Goal: Information Seeking & Learning: Understand process/instructions

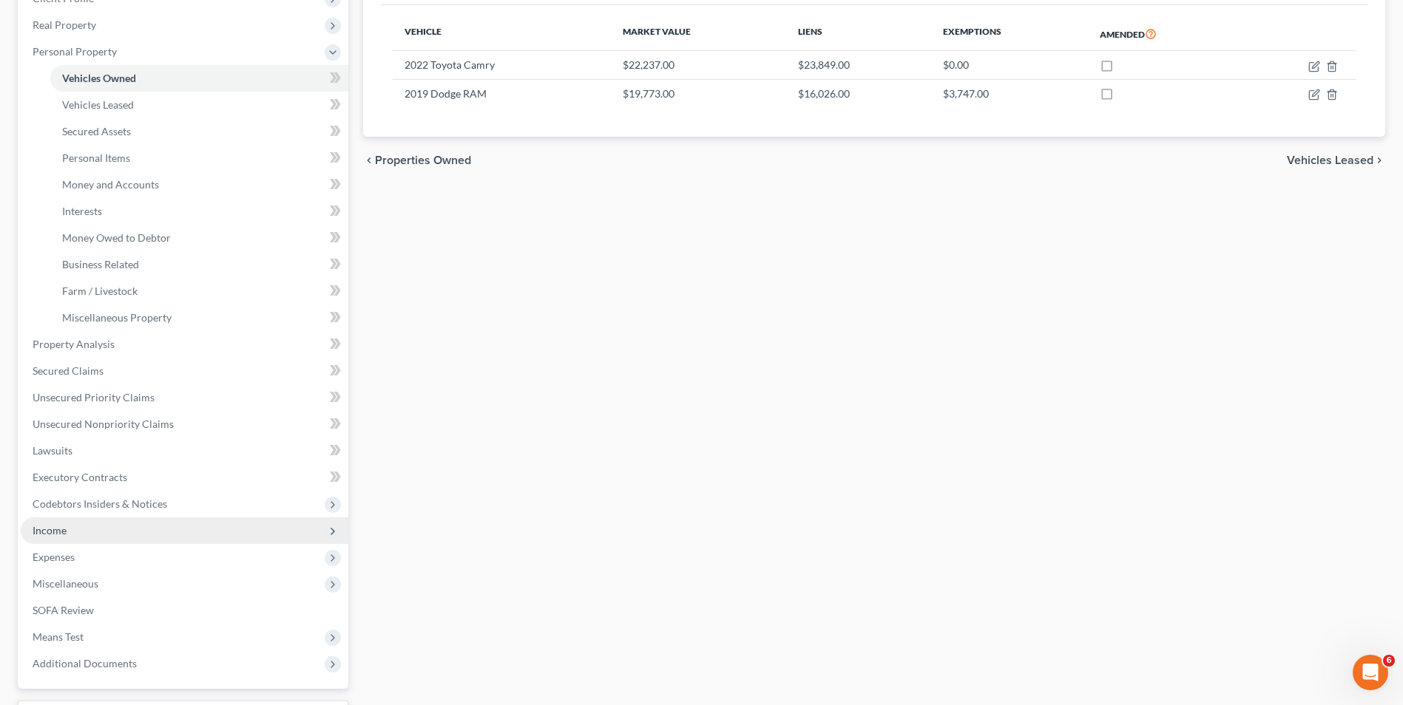
scroll to position [296, 0]
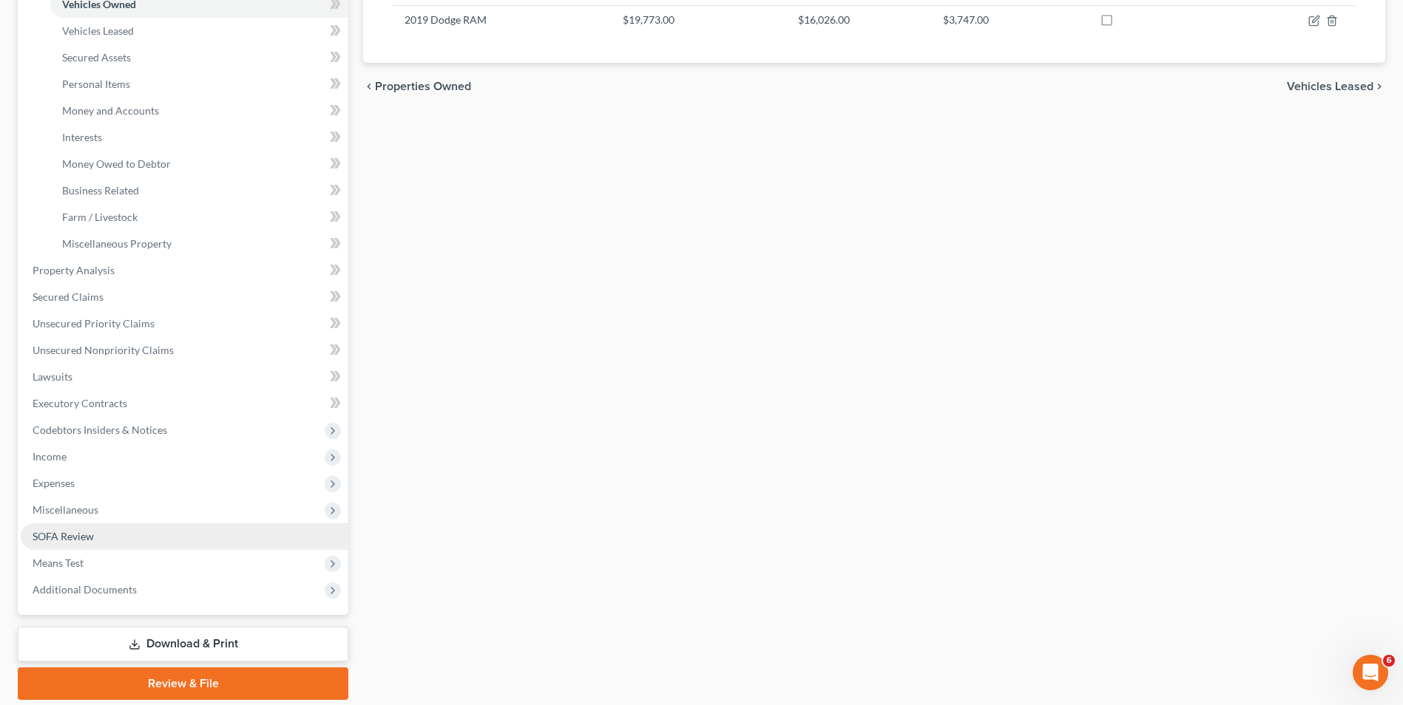
click at [111, 537] on link "SOFA Review" at bounding box center [185, 536] width 328 height 27
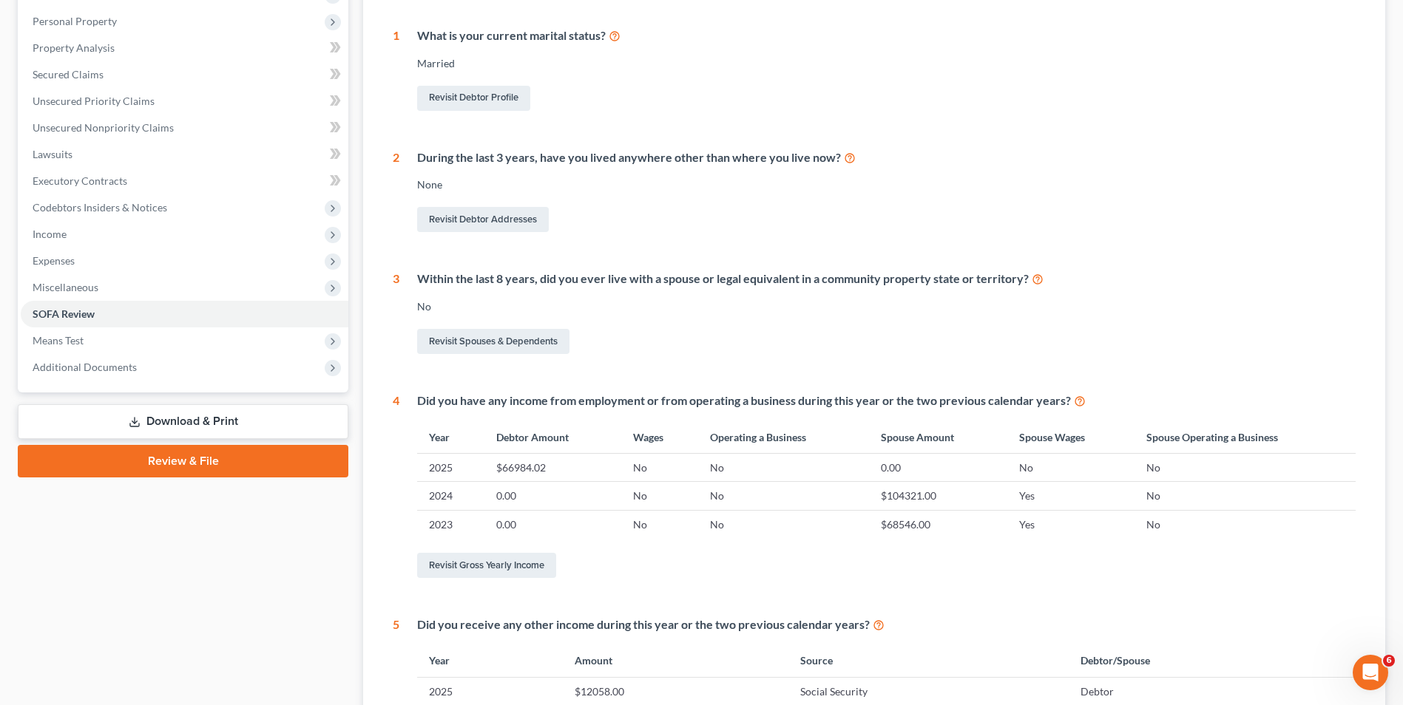
scroll to position [65, 0]
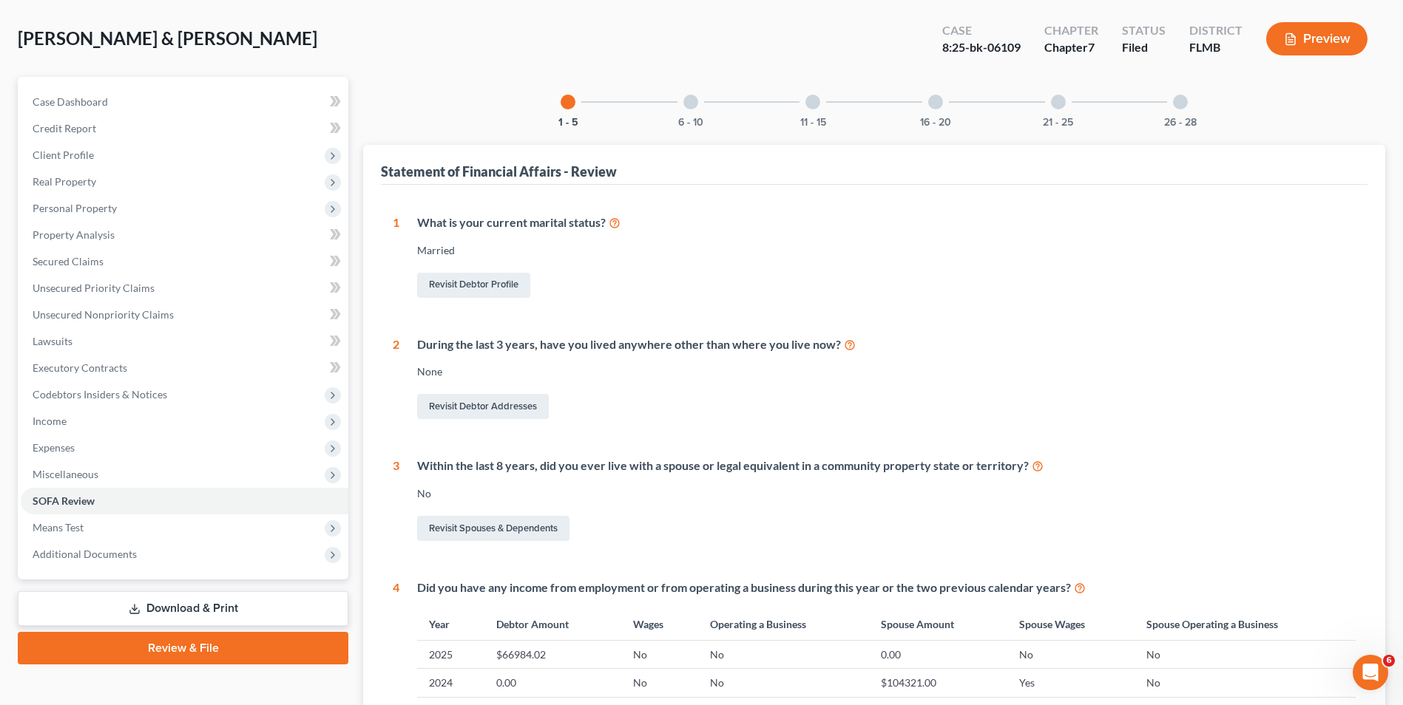
click at [696, 109] on div "6 - 10" at bounding box center [690, 102] width 50 height 50
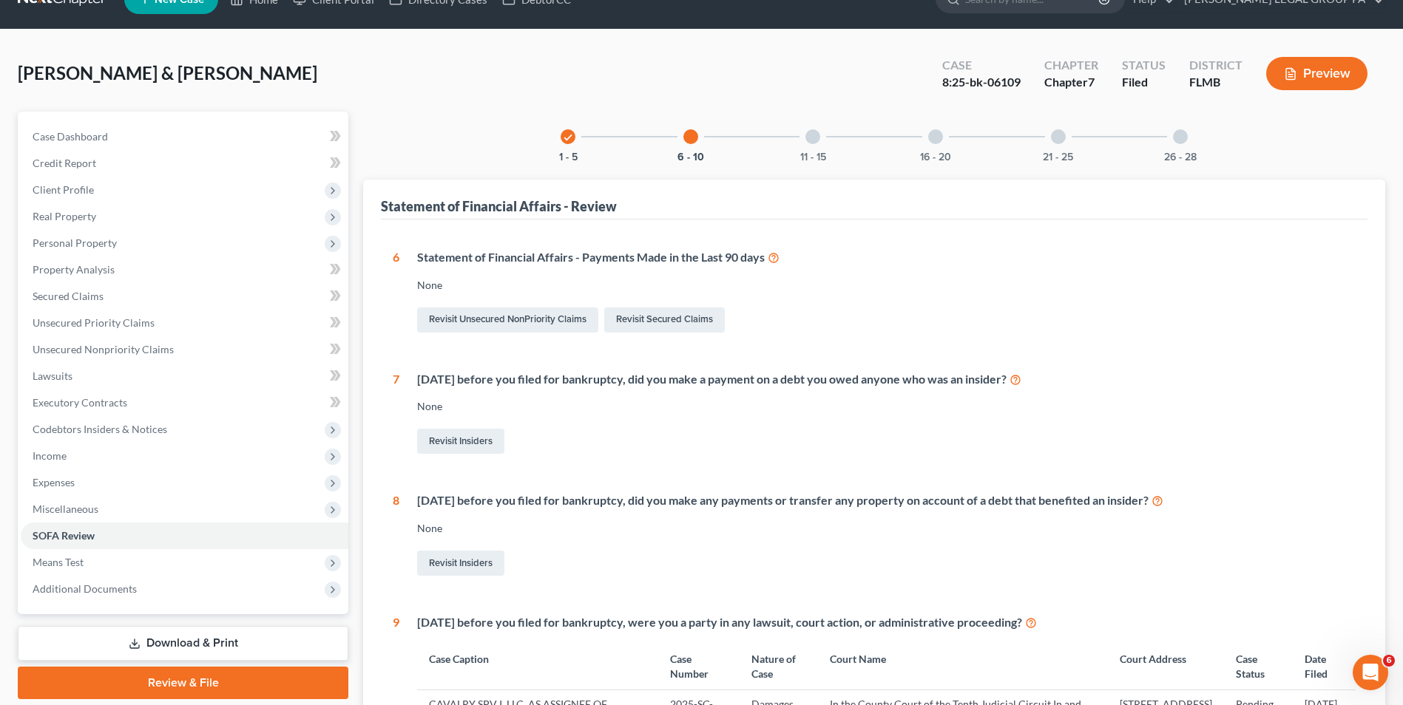
scroll to position [0, 0]
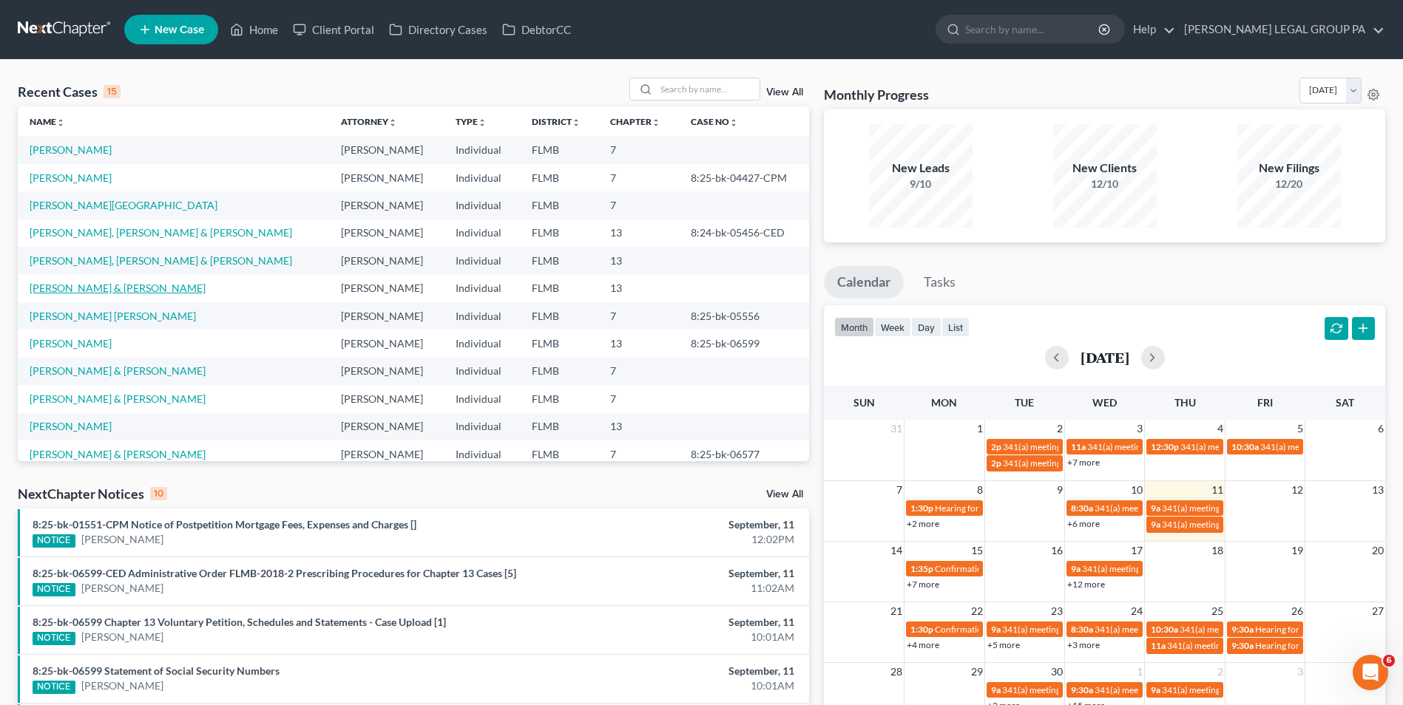
click at [108, 293] on link "[PERSON_NAME] & [PERSON_NAME]" at bounding box center [118, 288] width 176 height 13
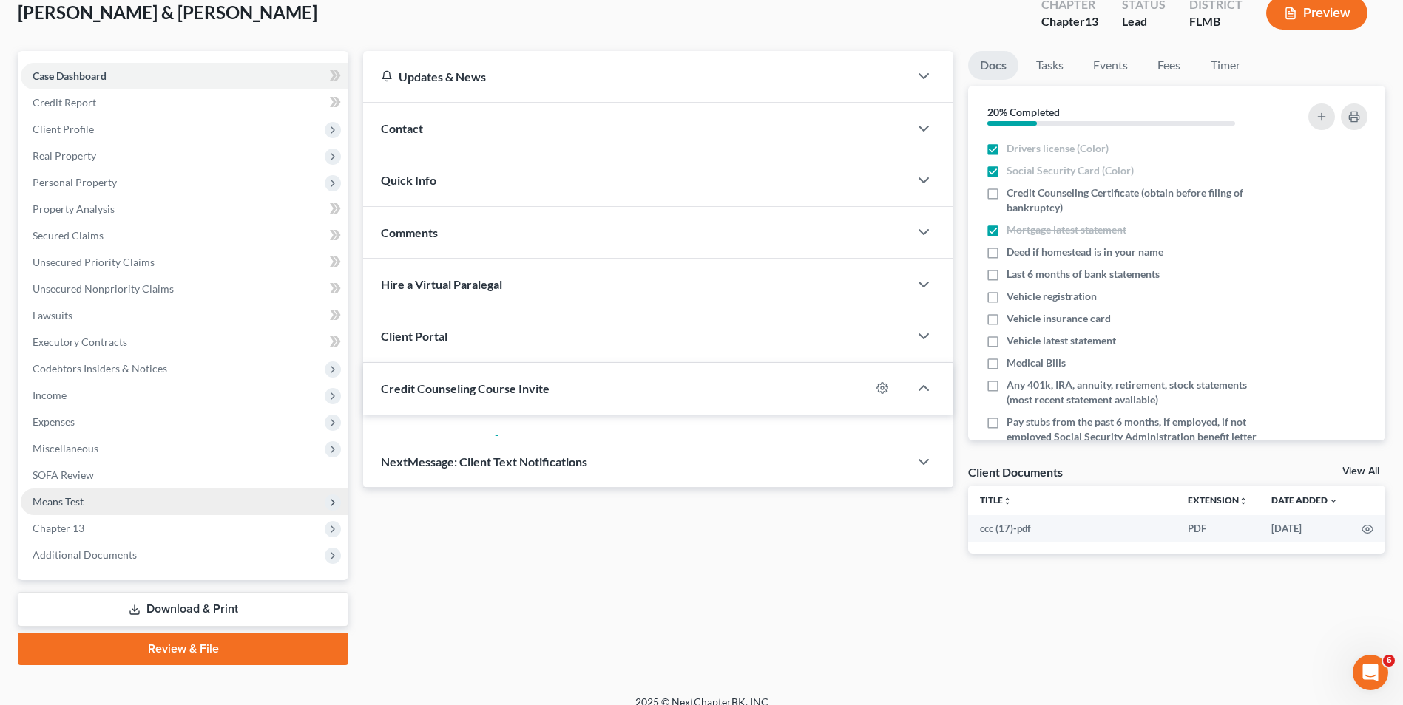
scroll to position [107, 0]
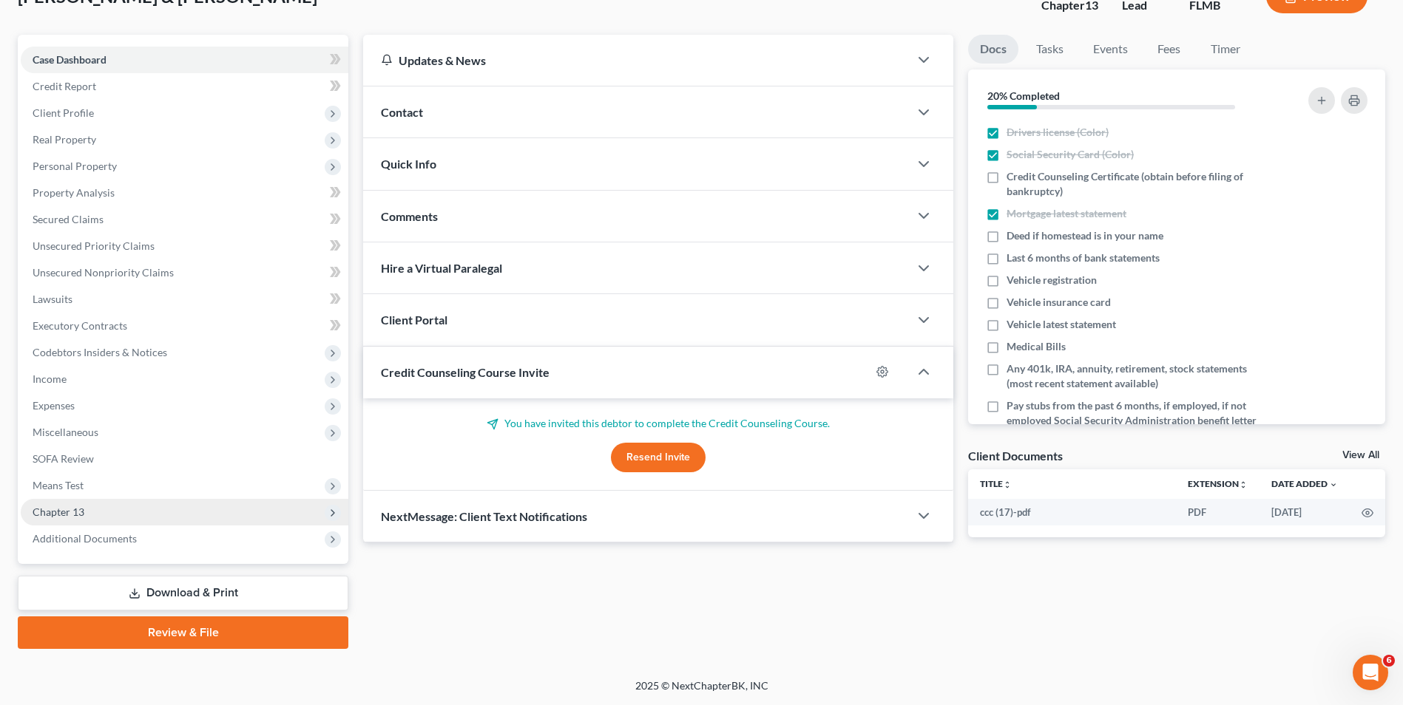
click at [118, 519] on span "Chapter 13" at bounding box center [185, 512] width 328 height 27
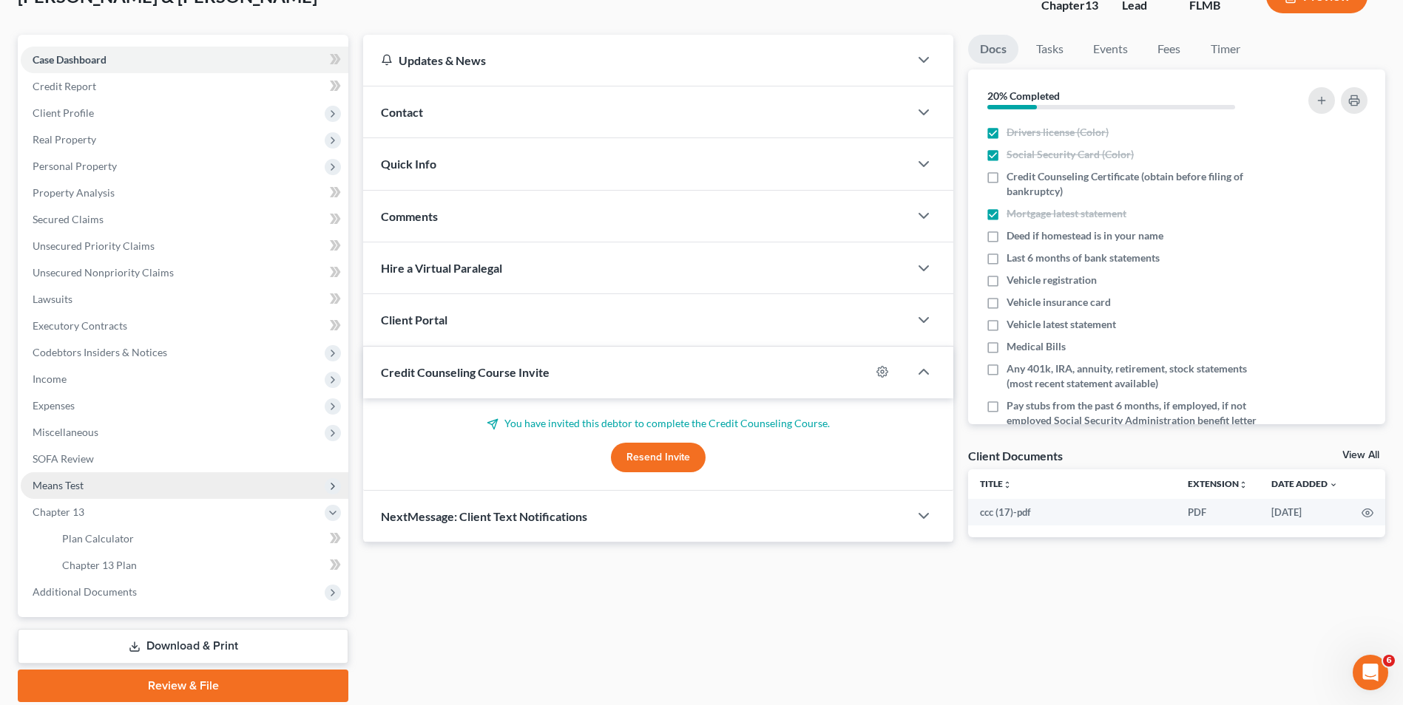
click at [135, 484] on span "Means Test" at bounding box center [185, 485] width 328 height 27
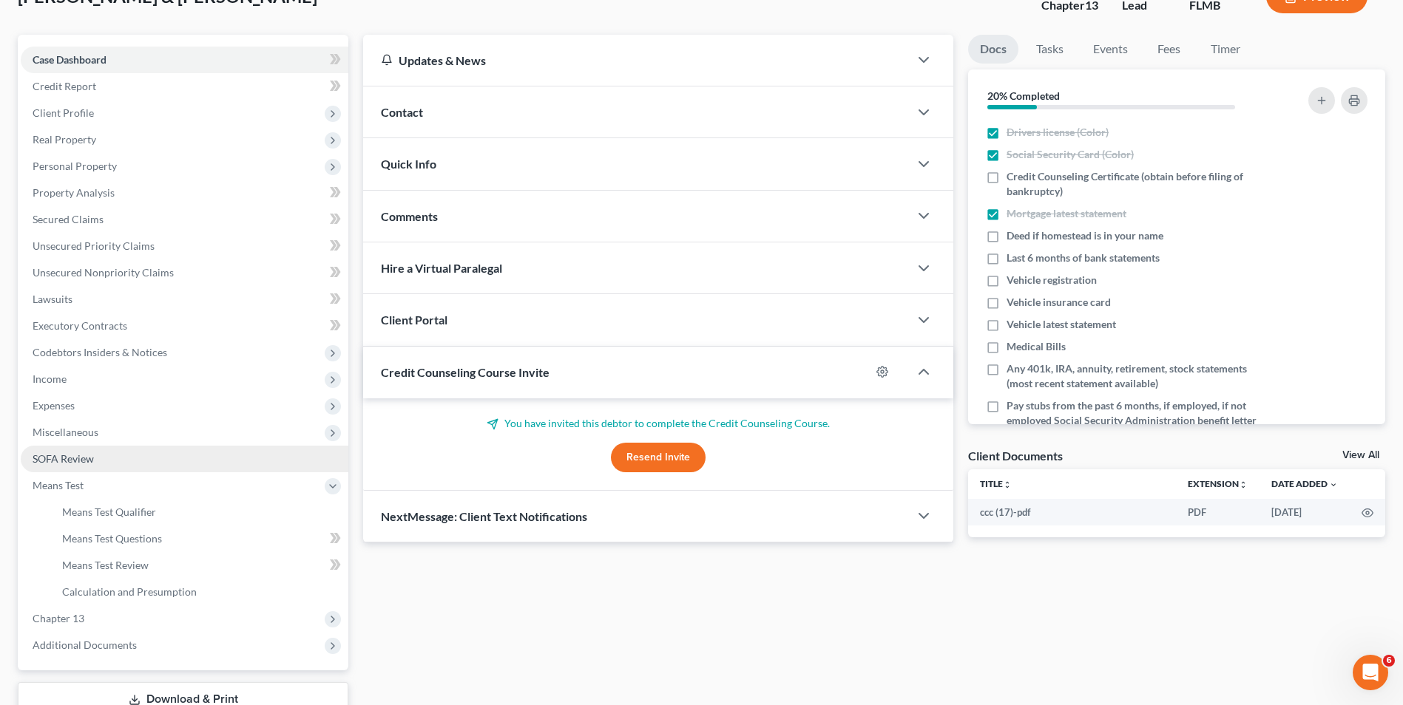
click at [129, 467] on link "SOFA Review" at bounding box center [185, 459] width 328 height 27
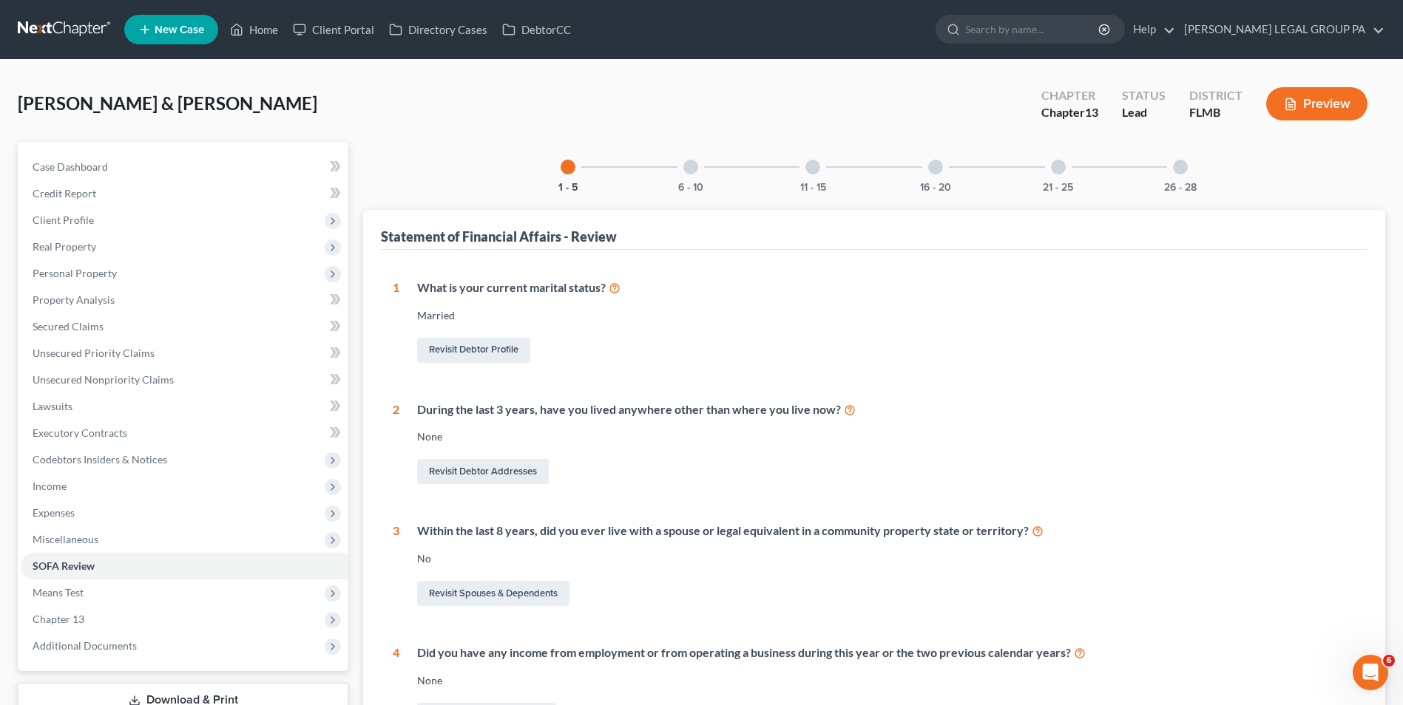
click at [699, 171] on div "6 - 10" at bounding box center [690, 167] width 50 height 50
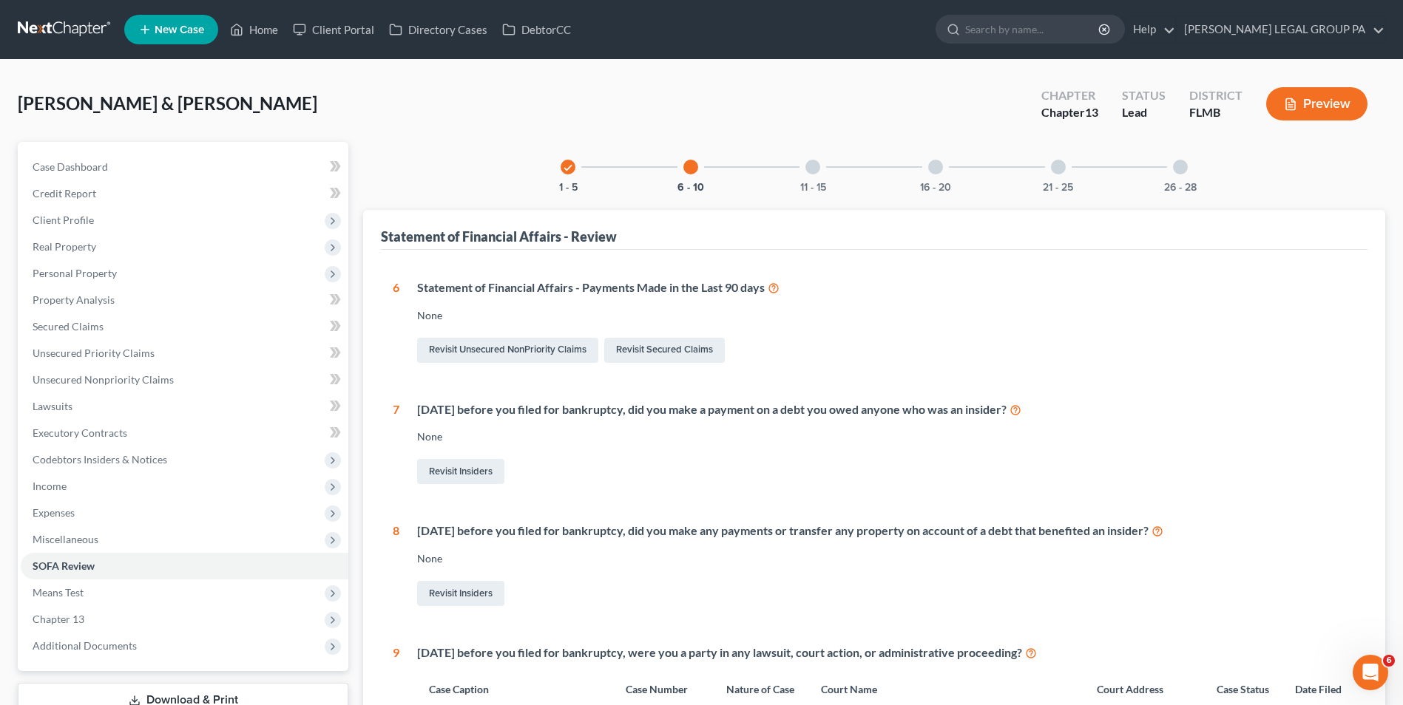
click at [776, 290] on icon at bounding box center [773, 287] width 12 height 14
click at [1308, 95] on button "Preview" at bounding box center [1316, 103] width 101 height 33
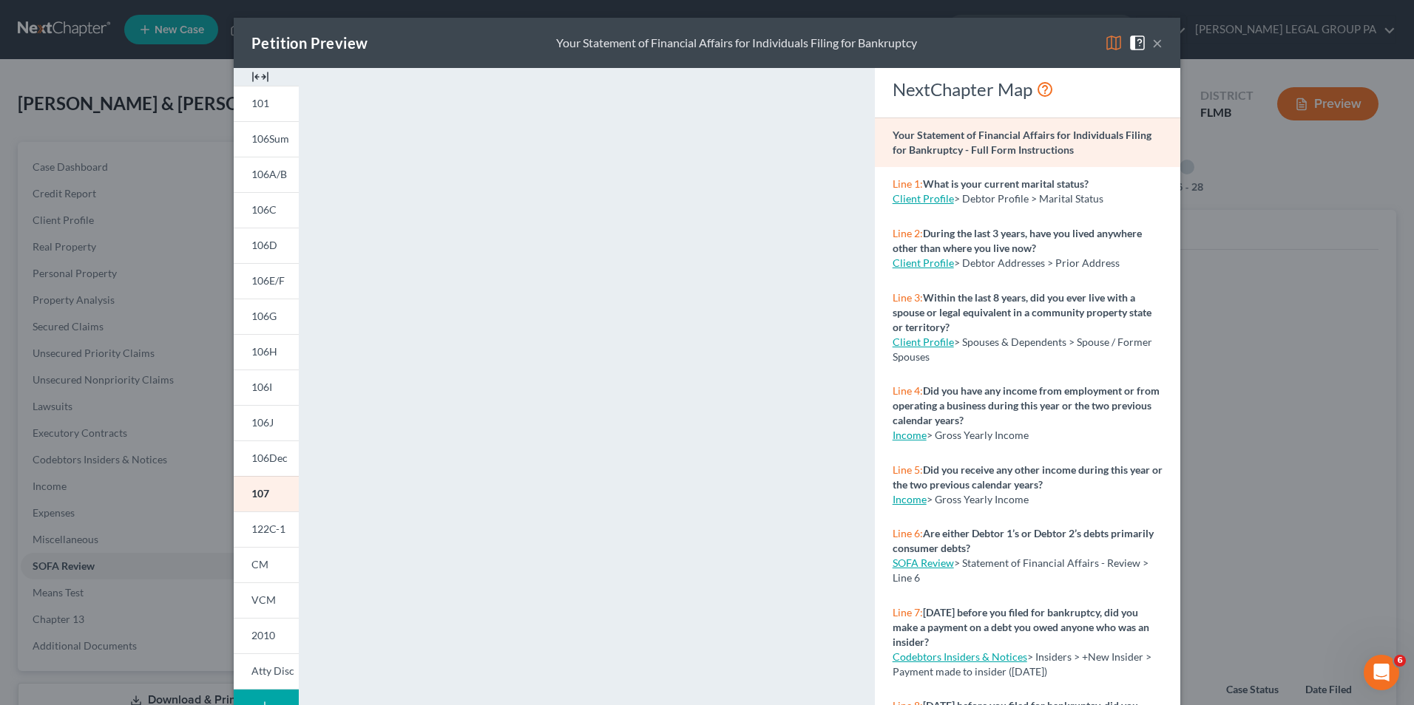
click at [1153, 45] on button "×" at bounding box center [1157, 43] width 10 height 18
